Goal: Task Accomplishment & Management: Complete application form

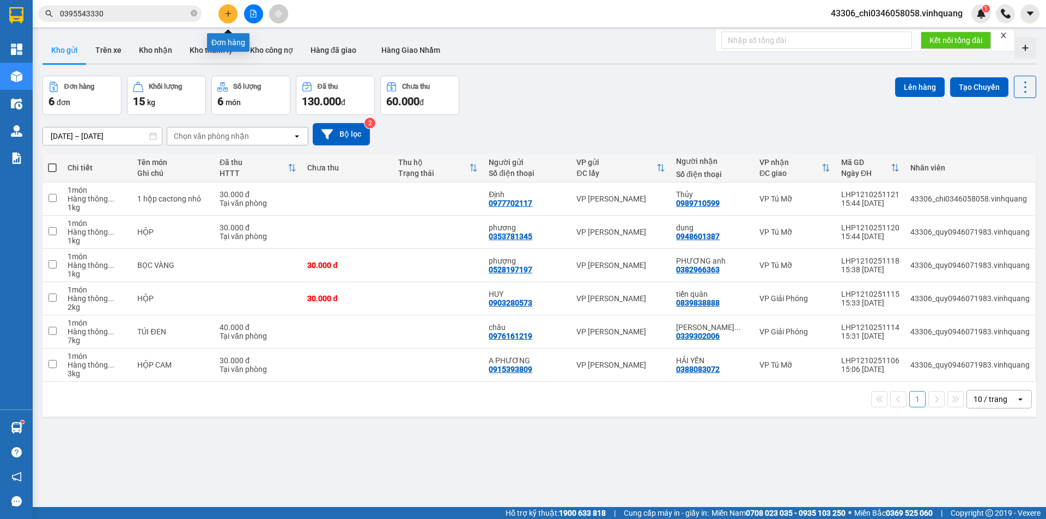
click at [228, 19] on button at bounding box center [228, 13] width 19 height 19
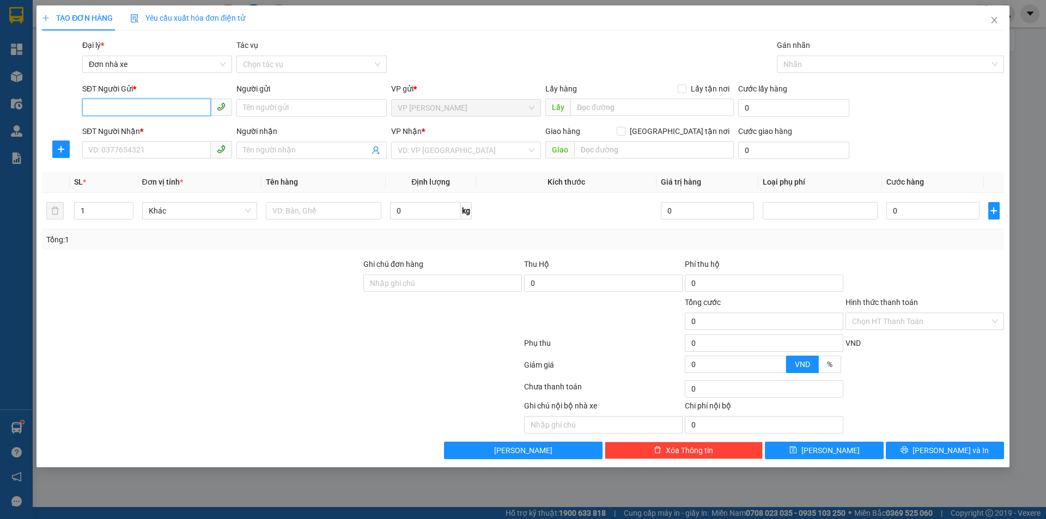
click at [108, 109] on input "SĐT Người Gửi *" at bounding box center [146, 107] width 129 height 17
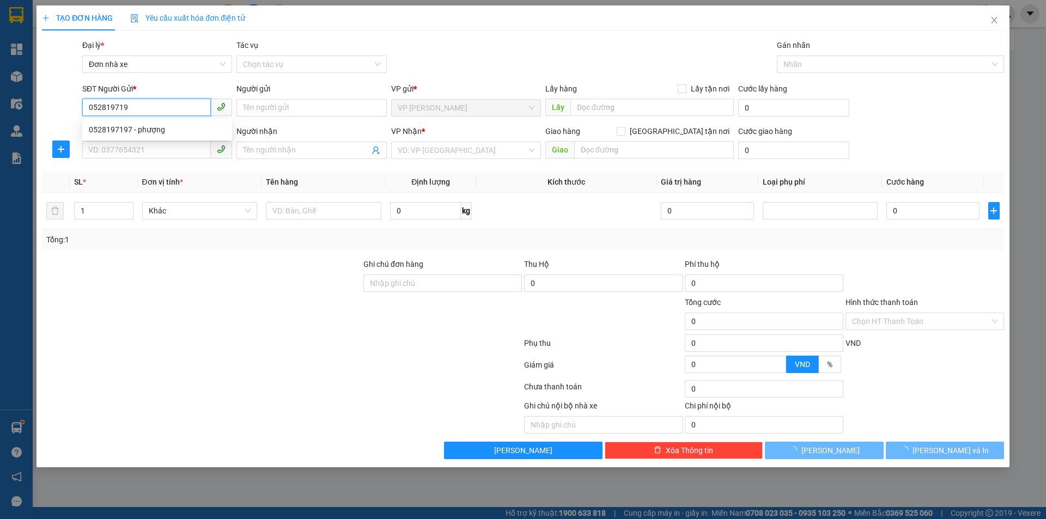
type input "0528197197"
click at [126, 128] on div "0528197197 - phượng" at bounding box center [157, 130] width 137 height 12
type input "phượng"
type input "0382966363"
type input "PHƯƠNG anh"
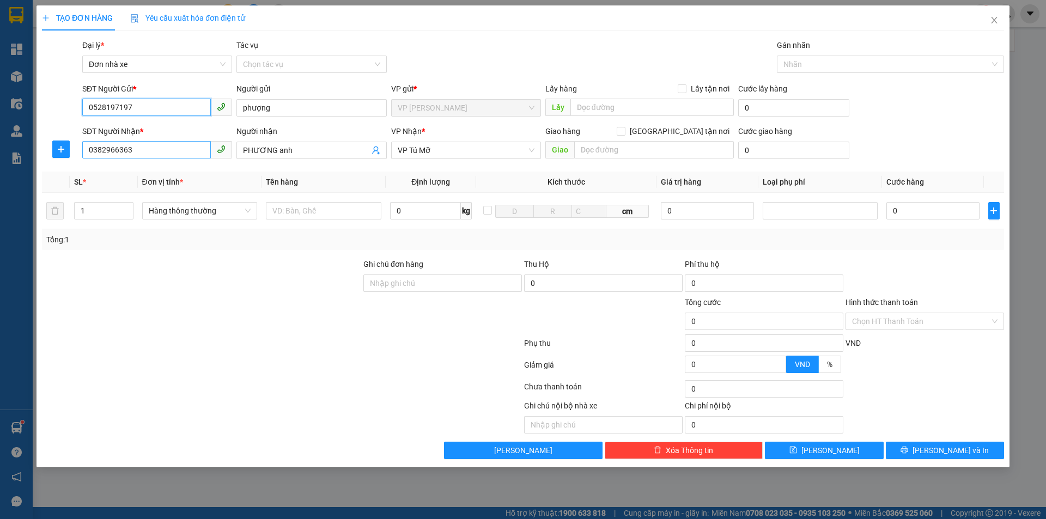
type input "0528197197"
drag, startPoint x: 150, startPoint y: 150, endPoint x: 74, endPoint y: 144, distance: 75.9
click at [77, 154] on div "SĐT Người Nhận * 0382966363 Người nhận PHƯƠNG anh VP Nhận * VP Tú Mỡ Giao hàng …" at bounding box center [523, 144] width 965 height 38
click at [115, 170] on div "0947408765 - [GEOGRAPHIC_DATA]" at bounding box center [157, 172] width 137 height 12
type input "0947408765"
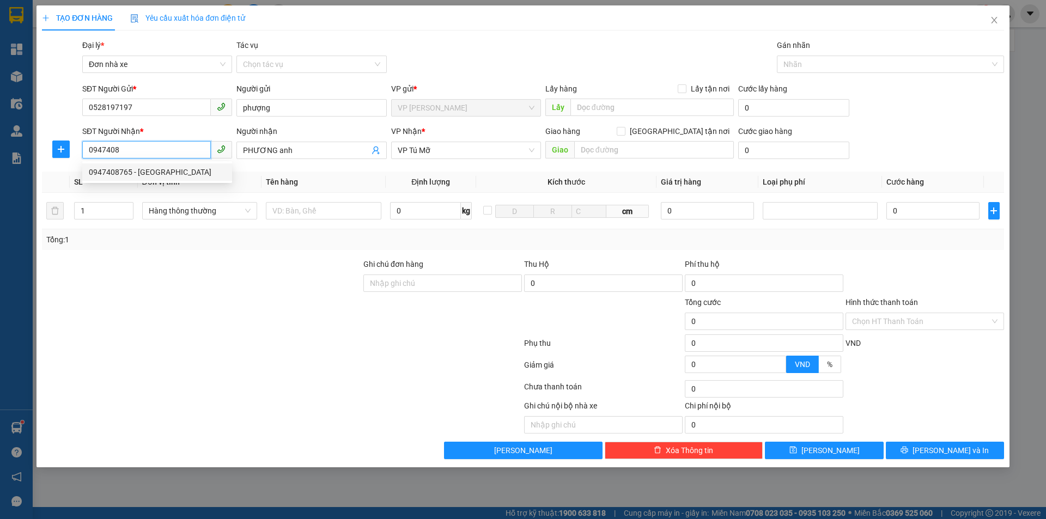
type input "đức"
type input "0947408765"
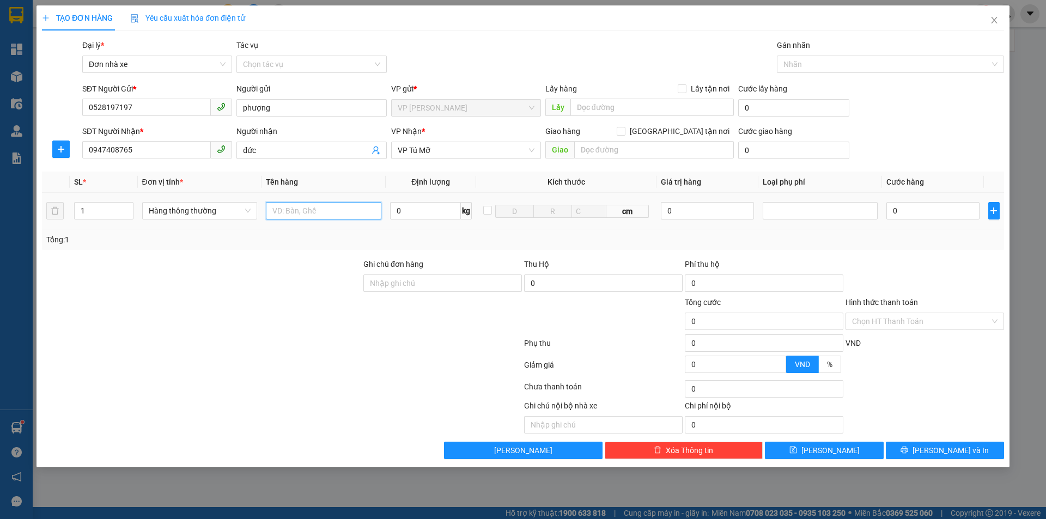
click at [289, 211] on input "text" at bounding box center [324, 210] width 116 height 17
type input "1 thùng cactong"
click at [398, 208] on input "0" at bounding box center [425, 210] width 71 height 17
type input "6"
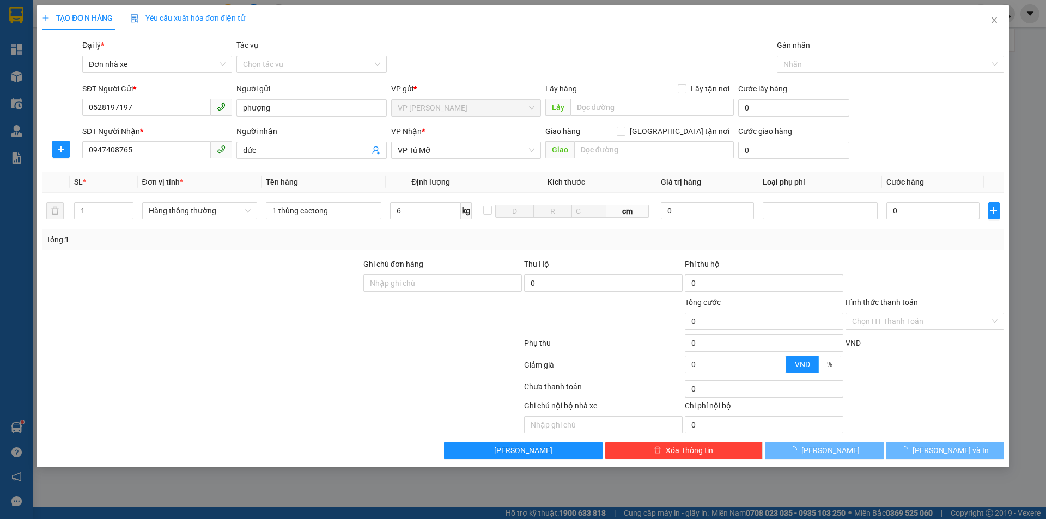
click at [995, 281] on div at bounding box center [925, 277] width 161 height 38
type input "40.000"
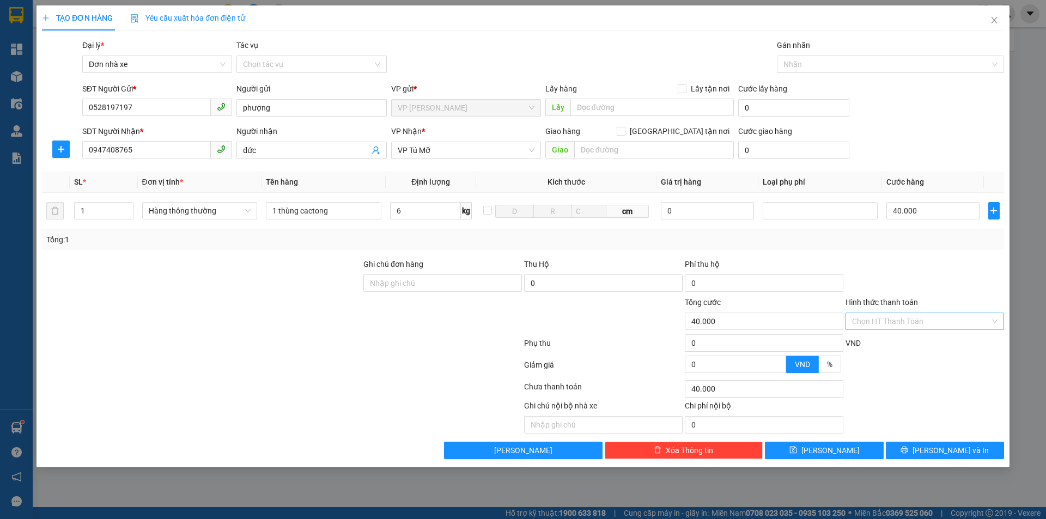
click at [907, 322] on input "Hình thức thanh toán" at bounding box center [921, 321] width 138 height 16
click at [902, 347] on div "Tại văn phòng" at bounding box center [925, 343] width 146 height 12
click at [918, 317] on span "Tại văn phòng" at bounding box center [925, 321] width 146 height 16
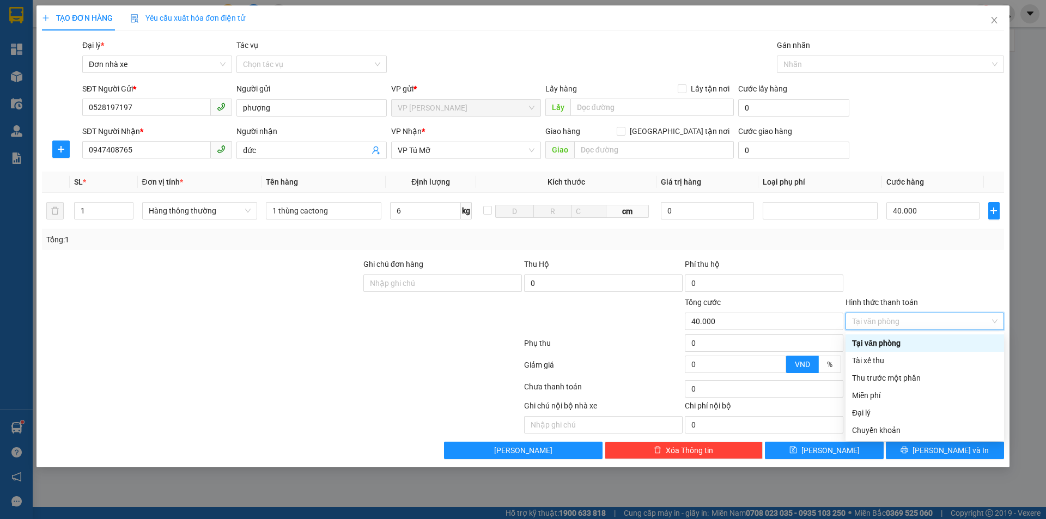
click at [941, 262] on div at bounding box center [925, 277] width 161 height 38
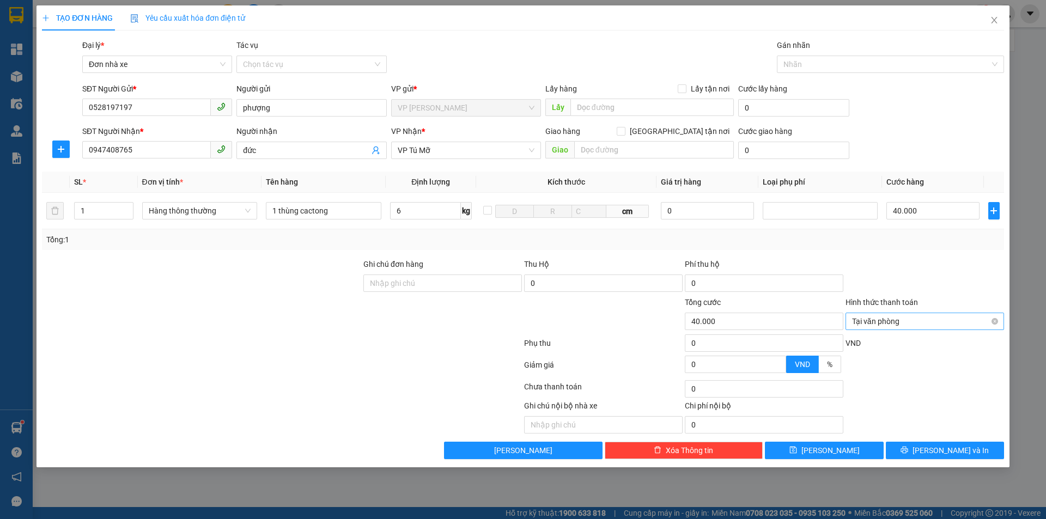
click at [913, 319] on span "Tại văn phòng" at bounding box center [925, 321] width 146 height 16
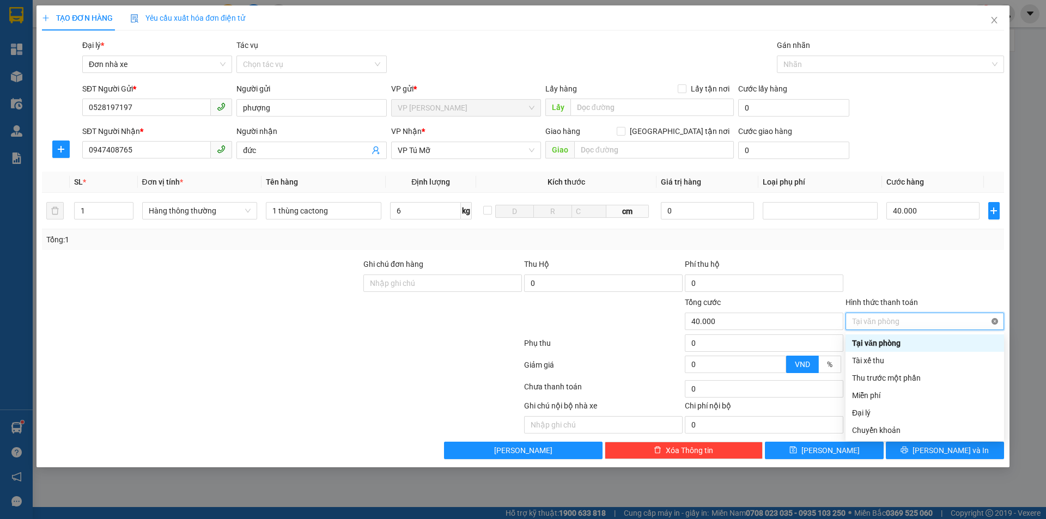
type input "40.000"
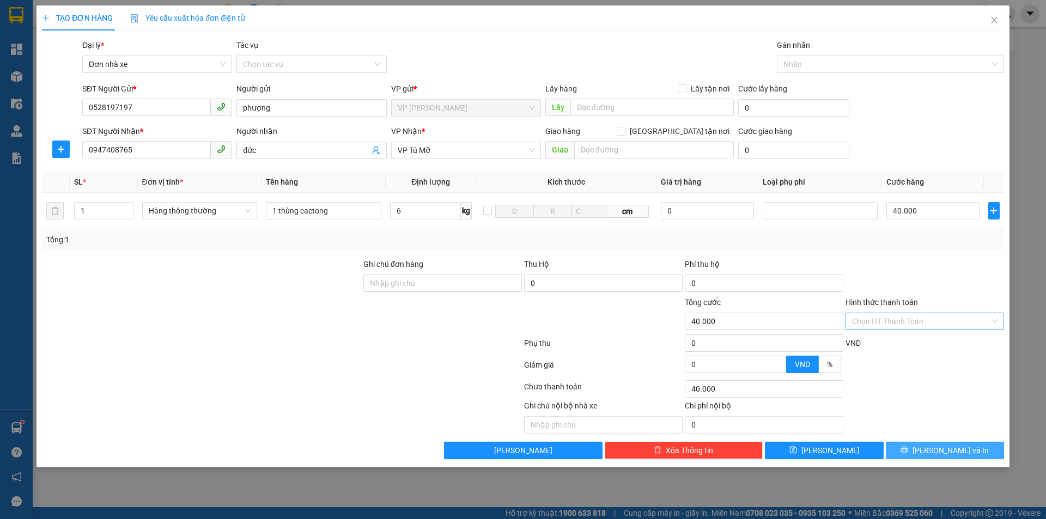
click at [908, 451] on icon "printer" at bounding box center [905, 450] width 8 height 8
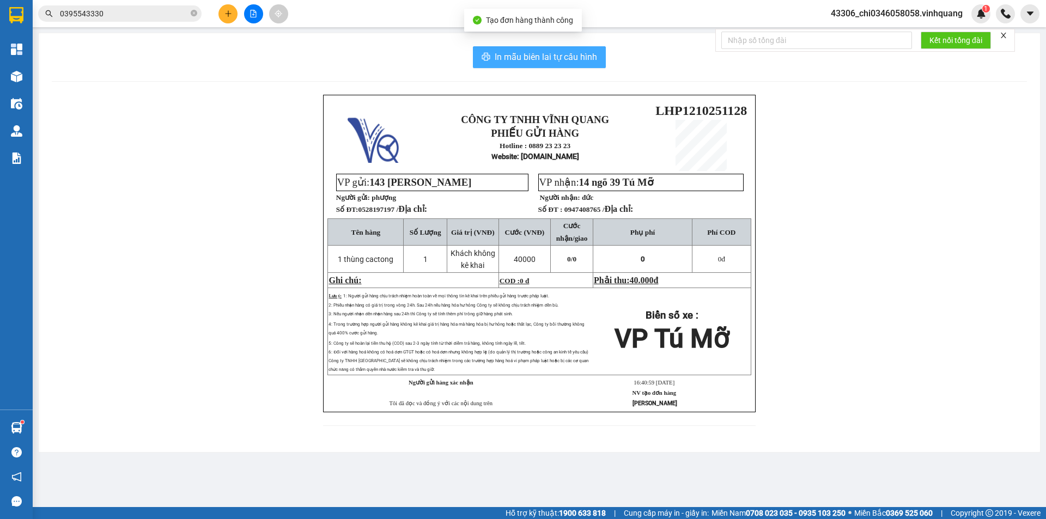
click at [532, 56] on span "In mẫu biên lai tự cấu hình" at bounding box center [546, 57] width 102 height 14
